Goal: Task Accomplishment & Management: Complete application form

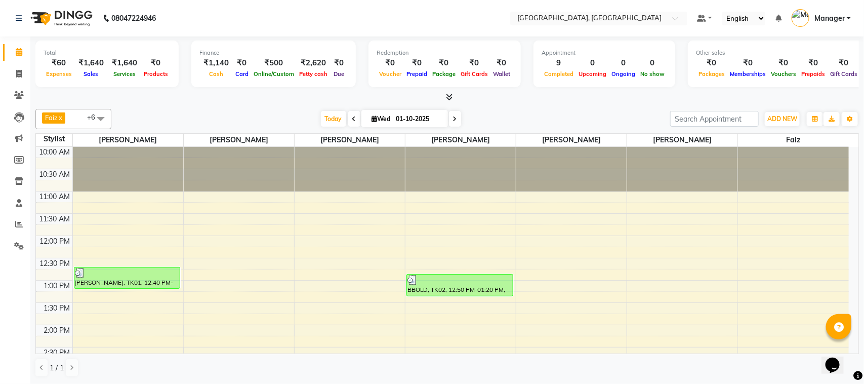
scroll to position [424, 0]
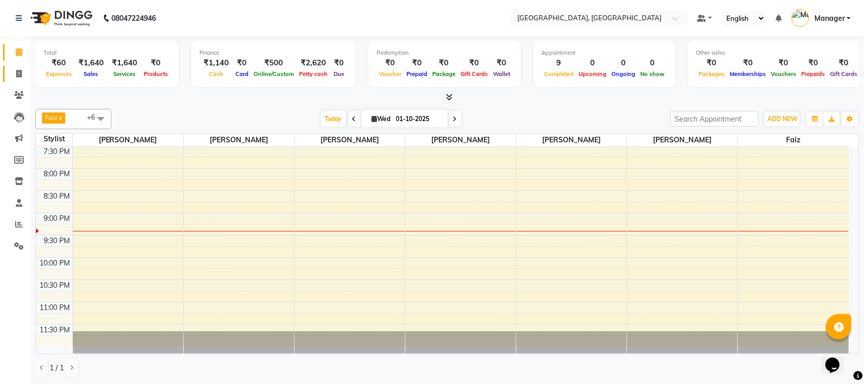
click at [13, 66] on link "Invoice" at bounding box center [15, 74] width 24 height 17
select select "7742"
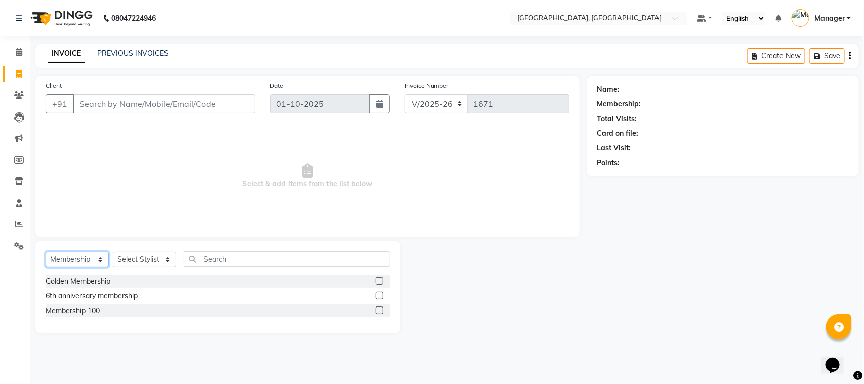
click at [95, 261] on select "Select Service Product Membership Package Voucher Prepaid Gift Card" at bounding box center [77, 260] width 63 height 16
select select "service"
click at [46, 252] on select "Select Service Product Membership Package Voucher Prepaid Gift Card" at bounding box center [77, 260] width 63 height 16
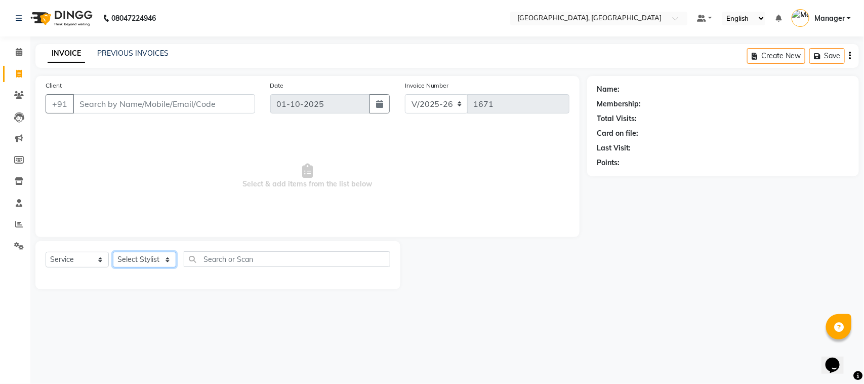
click at [165, 264] on select "Select Stylist Annu Navale [PERSON_NAME] [PERSON_NAME] Jyoti wadar Manager [PER…" at bounding box center [144, 260] width 63 height 16
select select "92754"
click at [113, 252] on select "Select Stylist Annu Navale [PERSON_NAME] [PERSON_NAME] Jyoti wadar Manager [PER…" at bounding box center [144, 260] width 63 height 16
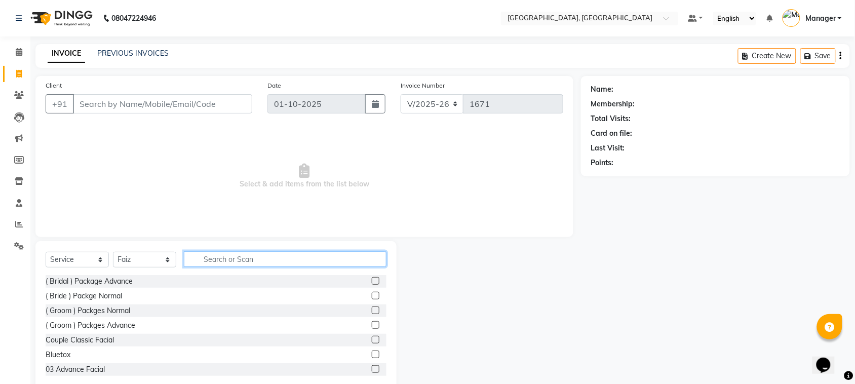
click at [213, 259] on input "text" at bounding box center [285, 259] width 203 height 16
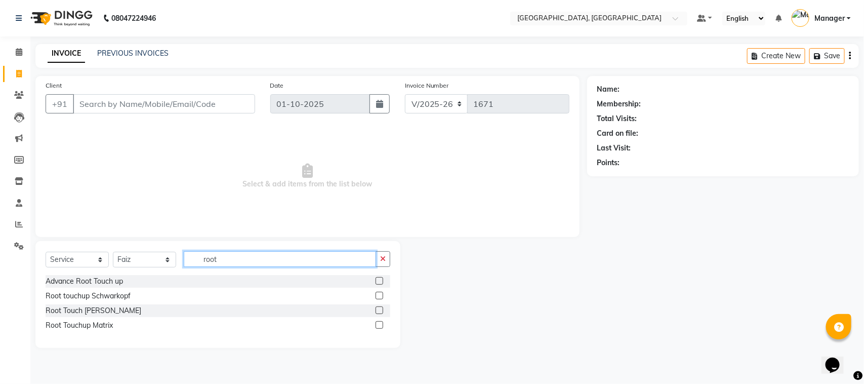
type input "root"
click at [380, 323] on label at bounding box center [380, 325] width 8 height 8
click at [380, 323] on input "checkbox" at bounding box center [379, 325] width 7 height 7
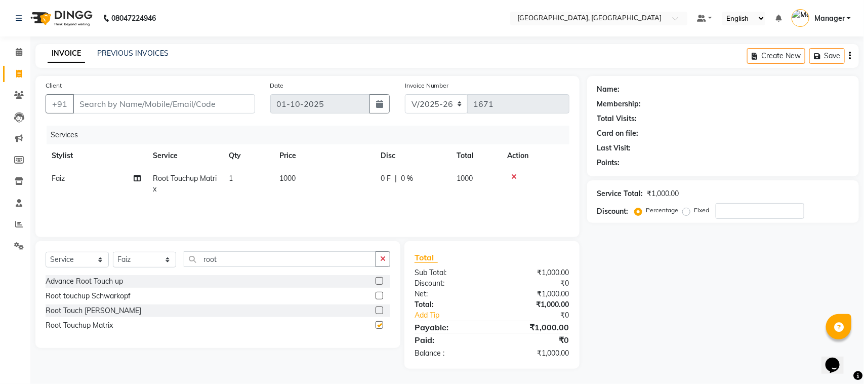
checkbox input "false"
click at [224, 257] on input "root" at bounding box center [280, 259] width 192 height 16
type input "r"
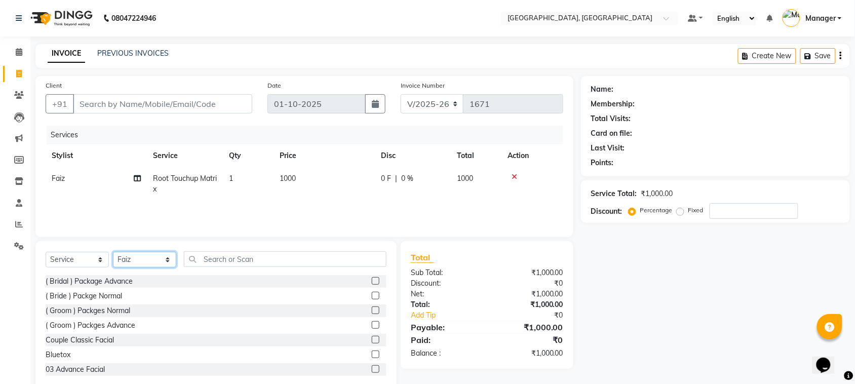
click at [168, 259] on select "Select Stylist Annu Navale [PERSON_NAME] [PERSON_NAME] Jyoti wadar Manager [PER…" at bounding box center [144, 260] width 63 height 16
select select "66765"
click at [113, 252] on select "Select Stylist Annu Navale [PERSON_NAME] [PERSON_NAME] Jyoti wadar Manager [PER…" at bounding box center [144, 260] width 63 height 16
click at [245, 258] on input "text" at bounding box center [285, 259] width 203 height 16
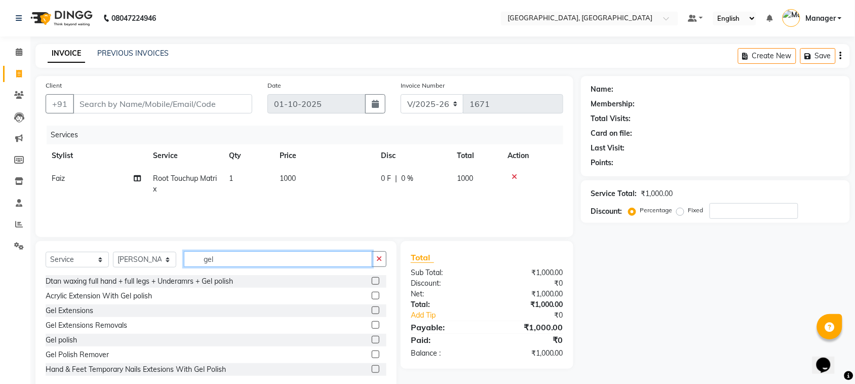
type input "gel"
click at [372, 337] on label at bounding box center [376, 340] width 8 height 8
click at [372, 337] on input "checkbox" at bounding box center [375, 340] width 7 height 7
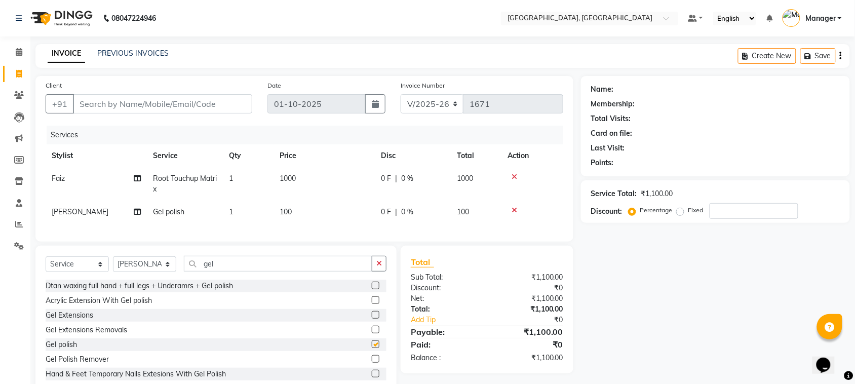
checkbox input "false"
click at [282, 211] on span "100" at bounding box center [286, 211] width 12 height 9
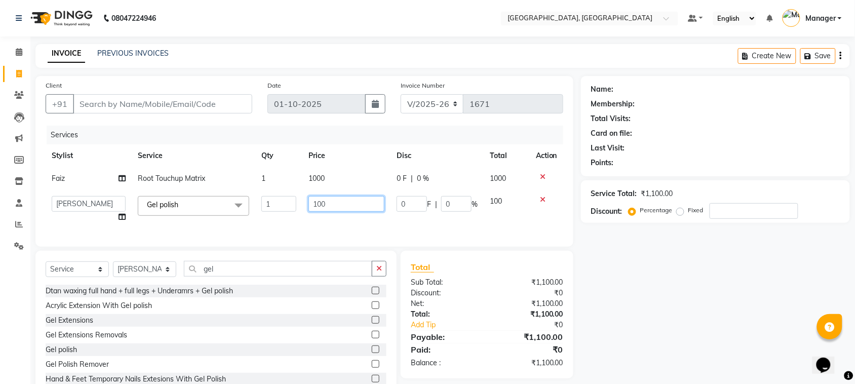
click at [317, 203] on input "100" at bounding box center [346, 204] width 76 height 16
type input "300"
click at [599, 251] on div "Name: Membership: Total Visits: Card on file: Last Visit: Points: Service Total…" at bounding box center [719, 238] width 276 height 324
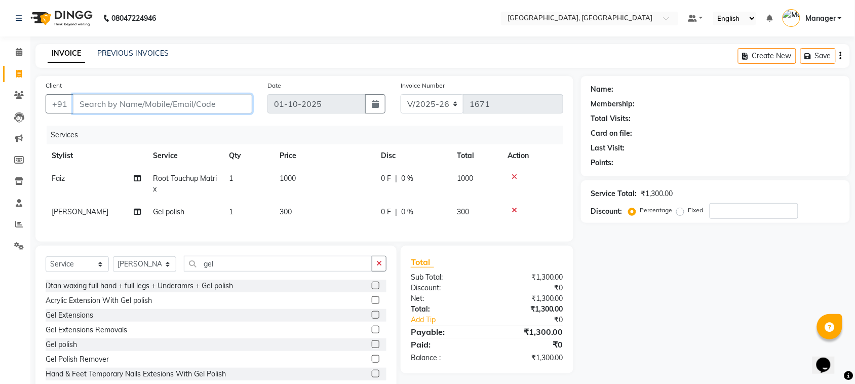
click at [200, 103] on input "Client" at bounding box center [162, 103] width 179 height 19
click at [206, 350] on div "Gel polish" at bounding box center [216, 344] width 341 height 13
drag, startPoint x: 206, startPoint y: 352, endPoint x: 206, endPoint y: 345, distance: 7.6
click at [206, 336] on div "Gel Extensions Removals" at bounding box center [216, 330] width 341 height 13
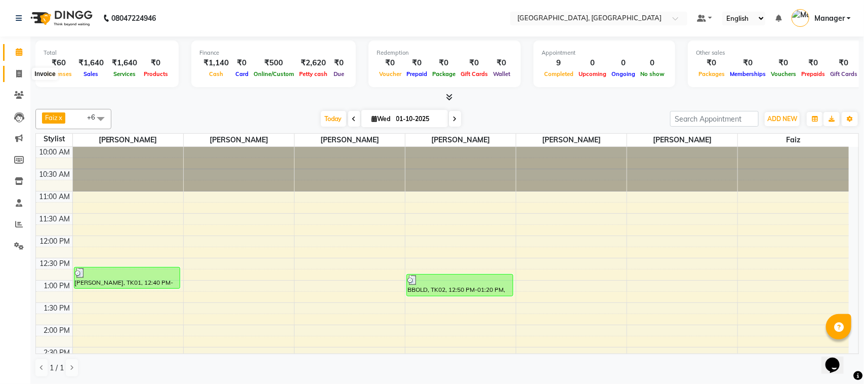
click at [15, 69] on span at bounding box center [19, 74] width 18 height 12
select select "7742"
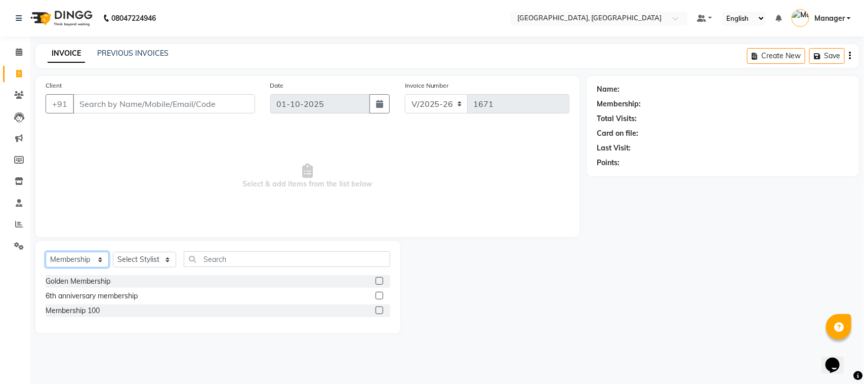
click at [100, 258] on select "Select Service Product Membership Package Voucher Prepaid Gift Card" at bounding box center [77, 260] width 63 height 16
select select "service"
click at [46, 252] on select "Select Service Product Membership Package Voucher Prepaid Gift Card" at bounding box center [77, 260] width 63 height 16
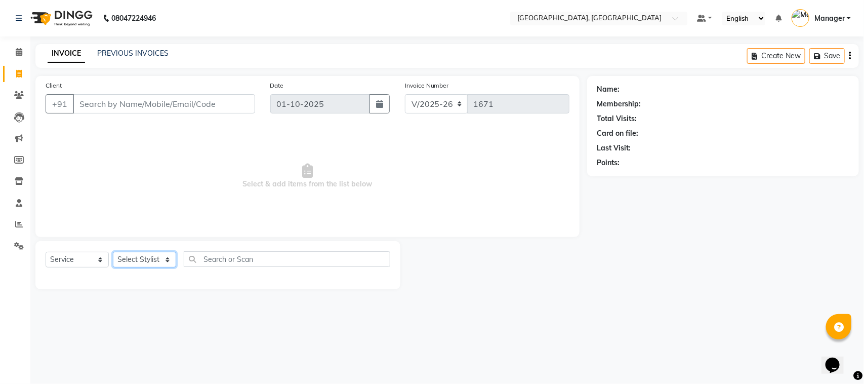
click at [167, 259] on select "Select Stylist Annu Navale [PERSON_NAME] [PERSON_NAME] Jyoti wadar Manager [PER…" at bounding box center [144, 260] width 63 height 16
click at [166, 259] on select "Select Stylist Annu Navale [PERSON_NAME] [PERSON_NAME] Jyoti wadar Manager [PER…" at bounding box center [144, 260] width 63 height 16
select select "92754"
click at [113, 252] on select "Select Stylist Annu Navale [PERSON_NAME] [PERSON_NAME] Jyoti wadar Manager [PER…" at bounding box center [144, 260] width 63 height 16
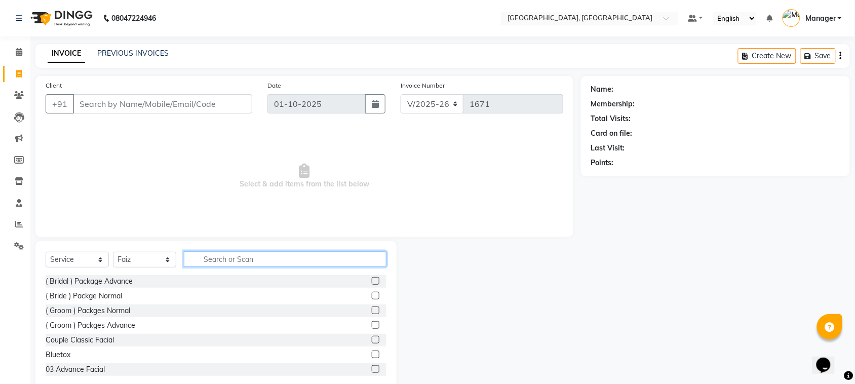
click at [221, 259] on input "text" at bounding box center [285, 259] width 203 height 16
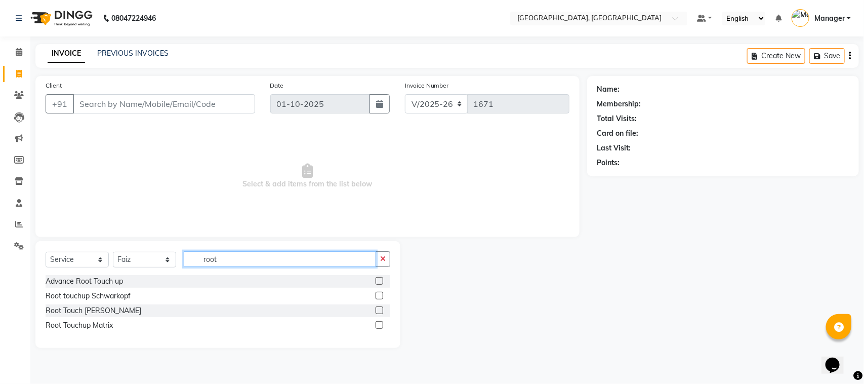
type input "root"
click at [379, 281] on label at bounding box center [380, 281] width 8 height 8
click at [379, 281] on input "checkbox" at bounding box center [379, 281] width 7 height 7
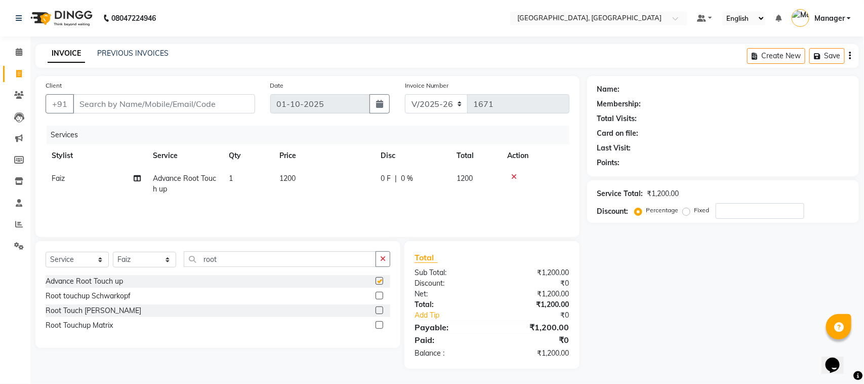
checkbox input "false"
click at [295, 176] on span "1200" at bounding box center [288, 178] width 16 height 9
select select "92754"
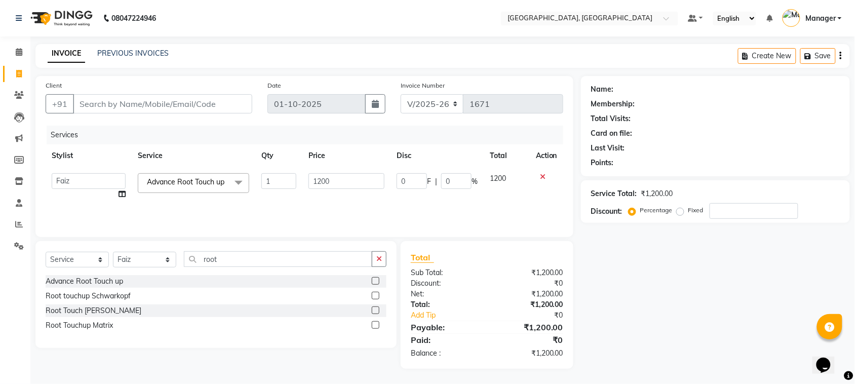
scroll to position [1, 0]
click at [337, 181] on input "1200" at bounding box center [346, 181] width 76 height 16
type input "1000"
click at [336, 201] on div "Services Stylist Service Qty Price Disc Total Action Annu Navale [PERSON_NAME] …" at bounding box center [308, 176] width 524 height 101
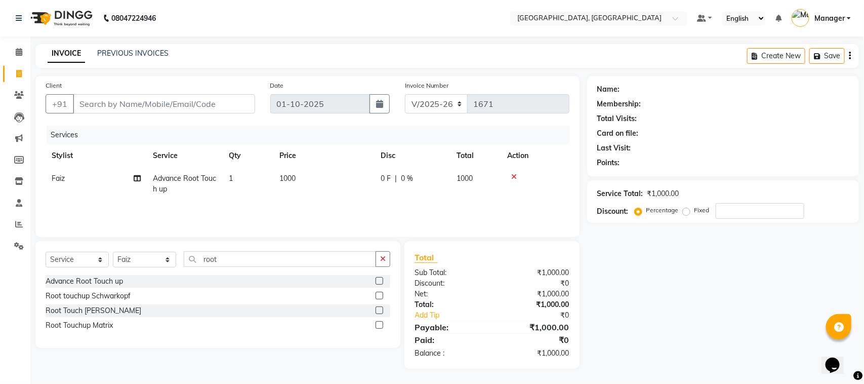
click at [380, 325] on label at bounding box center [380, 325] width 8 height 8
click at [380, 325] on input "checkbox" at bounding box center [379, 325] width 7 height 7
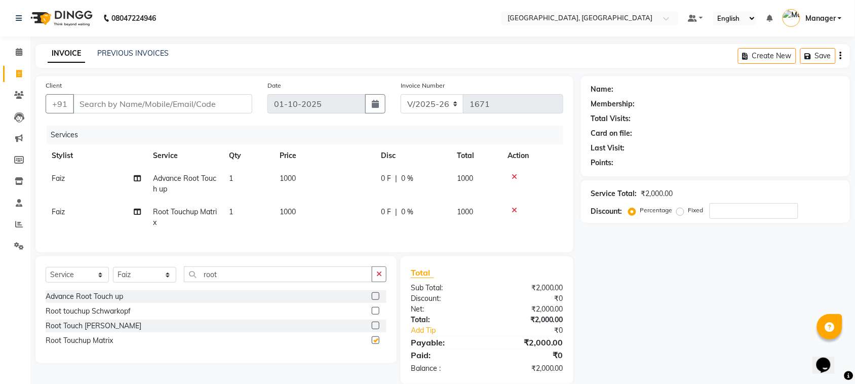
checkbox input "false"
click at [514, 173] on icon at bounding box center [514, 176] width 6 height 7
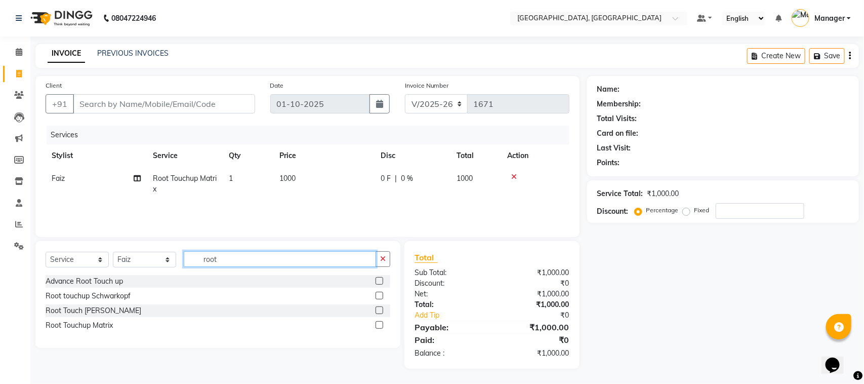
click at [313, 262] on input "root" at bounding box center [280, 259] width 192 height 16
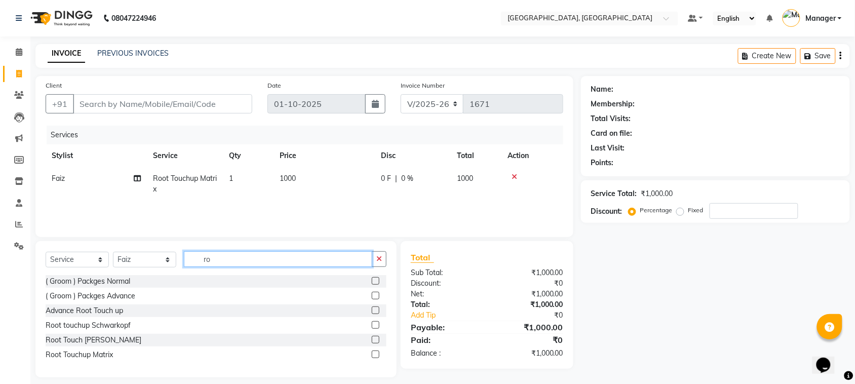
type input "r"
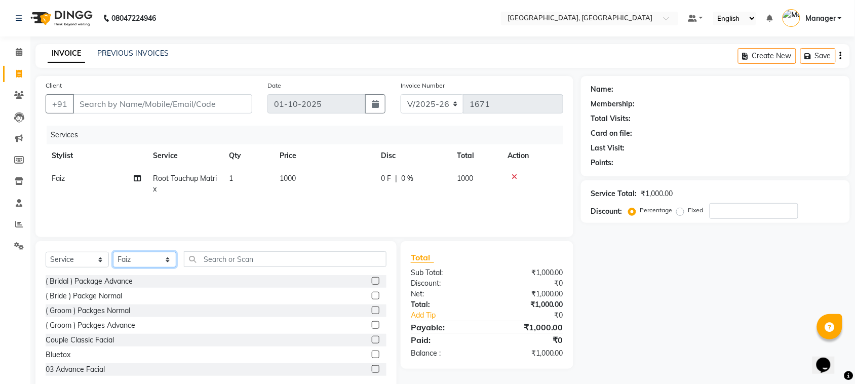
click at [166, 257] on select "Select Stylist Annu Navale [PERSON_NAME] [PERSON_NAME] Jyoti wadar Manager [PER…" at bounding box center [144, 260] width 63 height 16
select select "66765"
click at [113, 252] on select "Select Stylist Annu Navale [PERSON_NAME] [PERSON_NAME] Jyoti wadar Manager [PER…" at bounding box center [144, 260] width 63 height 16
click at [233, 258] on input "text" at bounding box center [285, 259] width 203 height 16
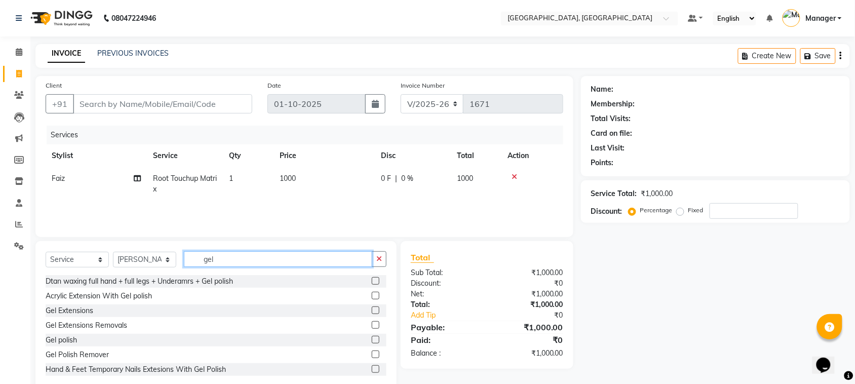
type input "gel"
click at [372, 339] on label at bounding box center [376, 340] width 8 height 8
click at [372, 339] on input "checkbox" at bounding box center [375, 340] width 7 height 7
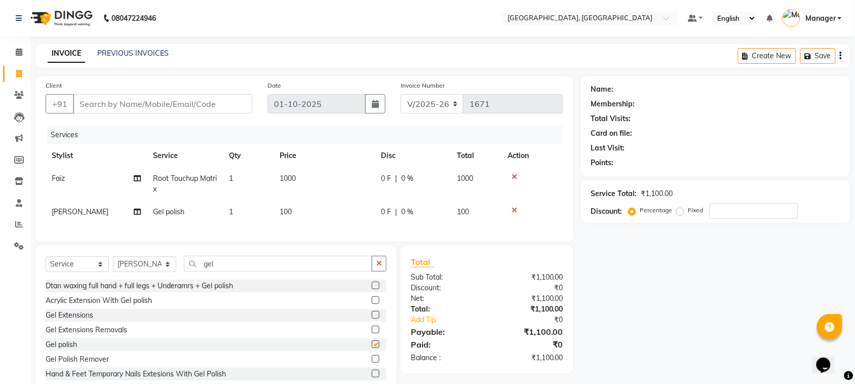
checkbox input "false"
click at [285, 209] on span "100" at bounding box center [286, 211] width 12 height 9
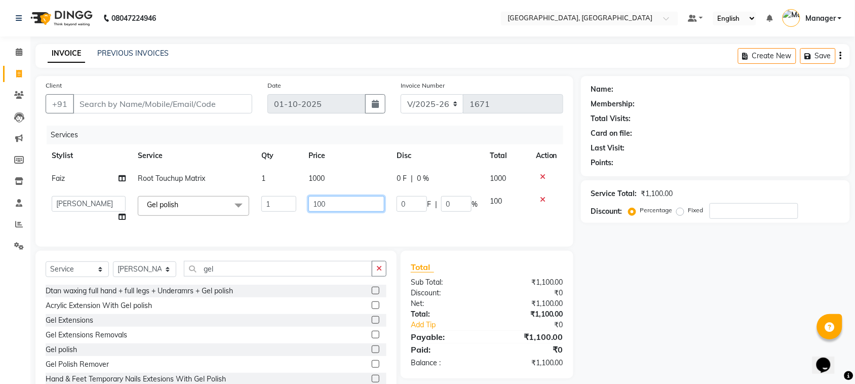
click at [316, 203] on input "100" at bounding box center [346, 204] width 76 height 16
type input "300"
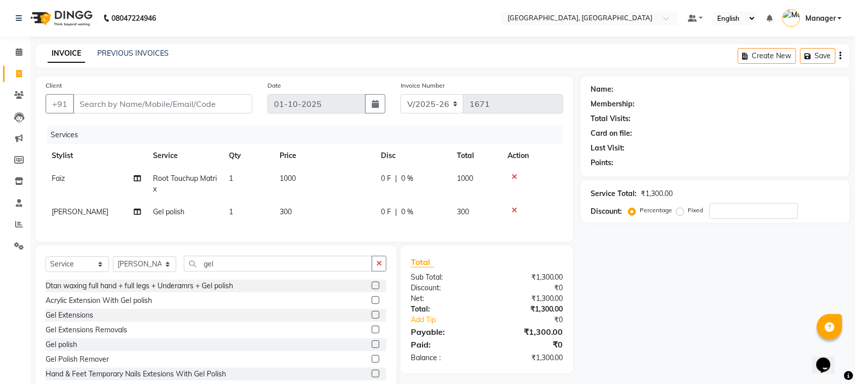
click at [310, 216] on td "300" at bounding box center [323, 212] width 101 height 23
